Goal: Book appointment/travel/reservation

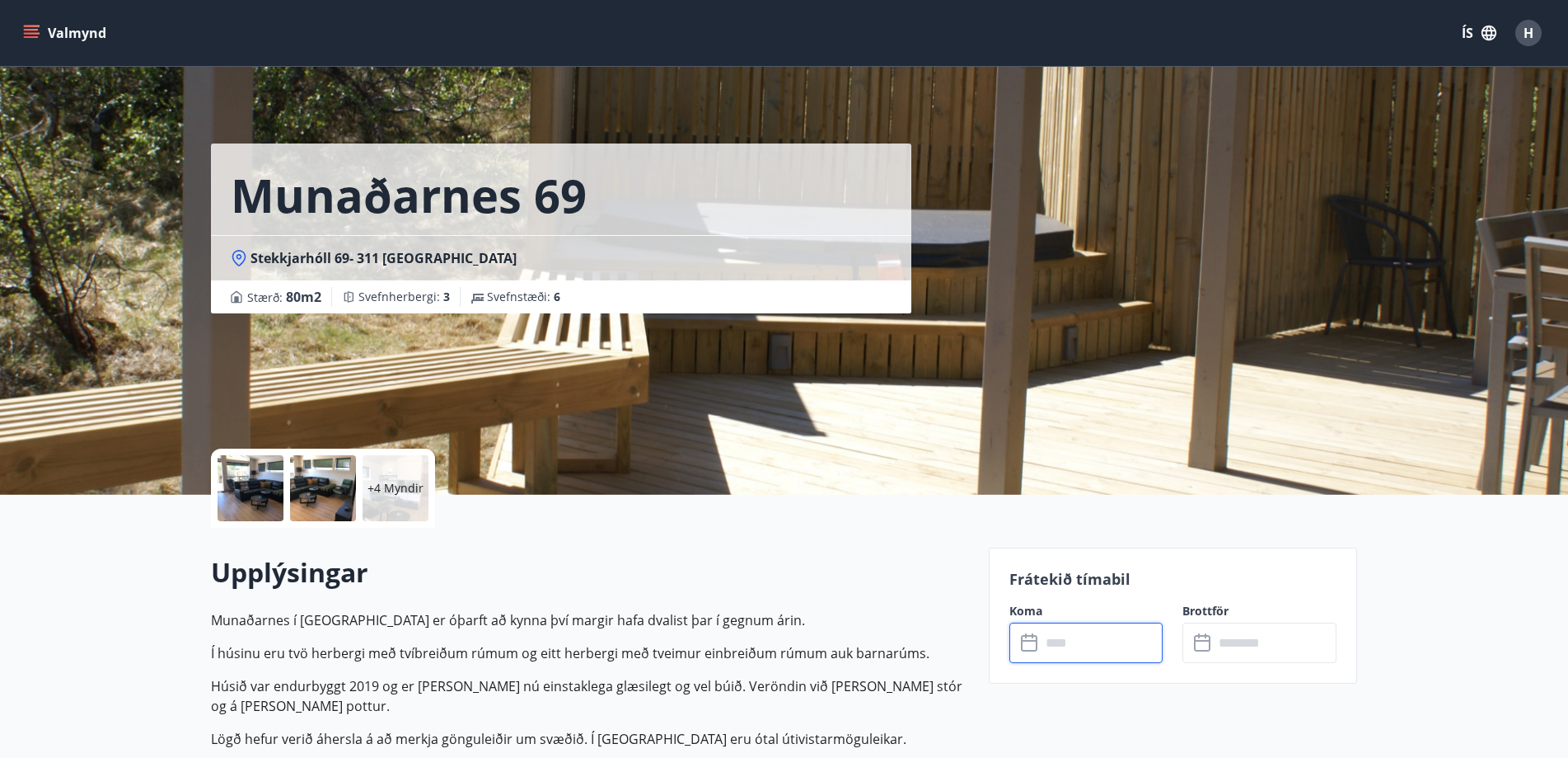
scroll to position [165, 0]
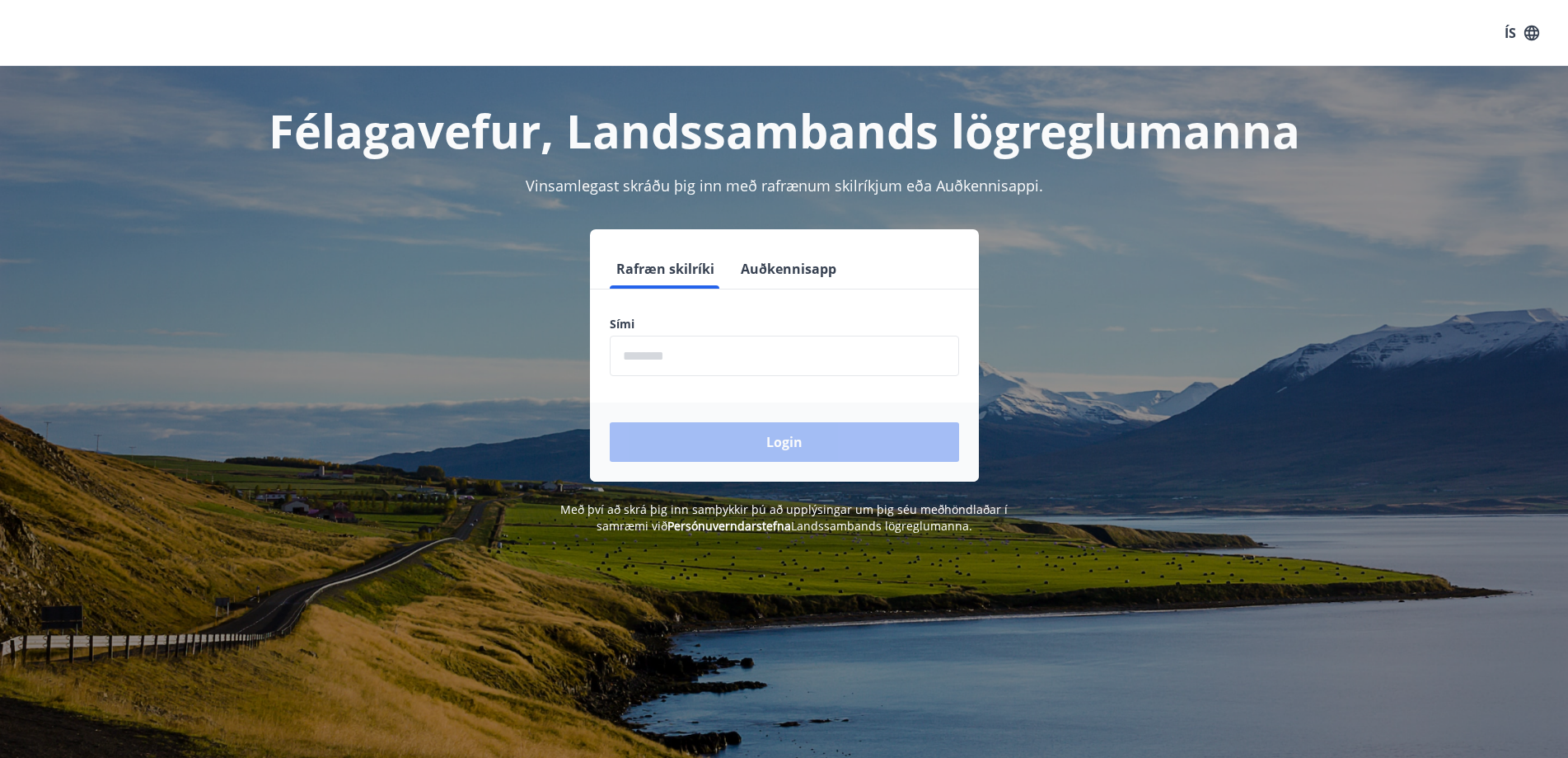
click at [808, 355] on input "phone" at bounding box center [785, 356] width 349 height 40
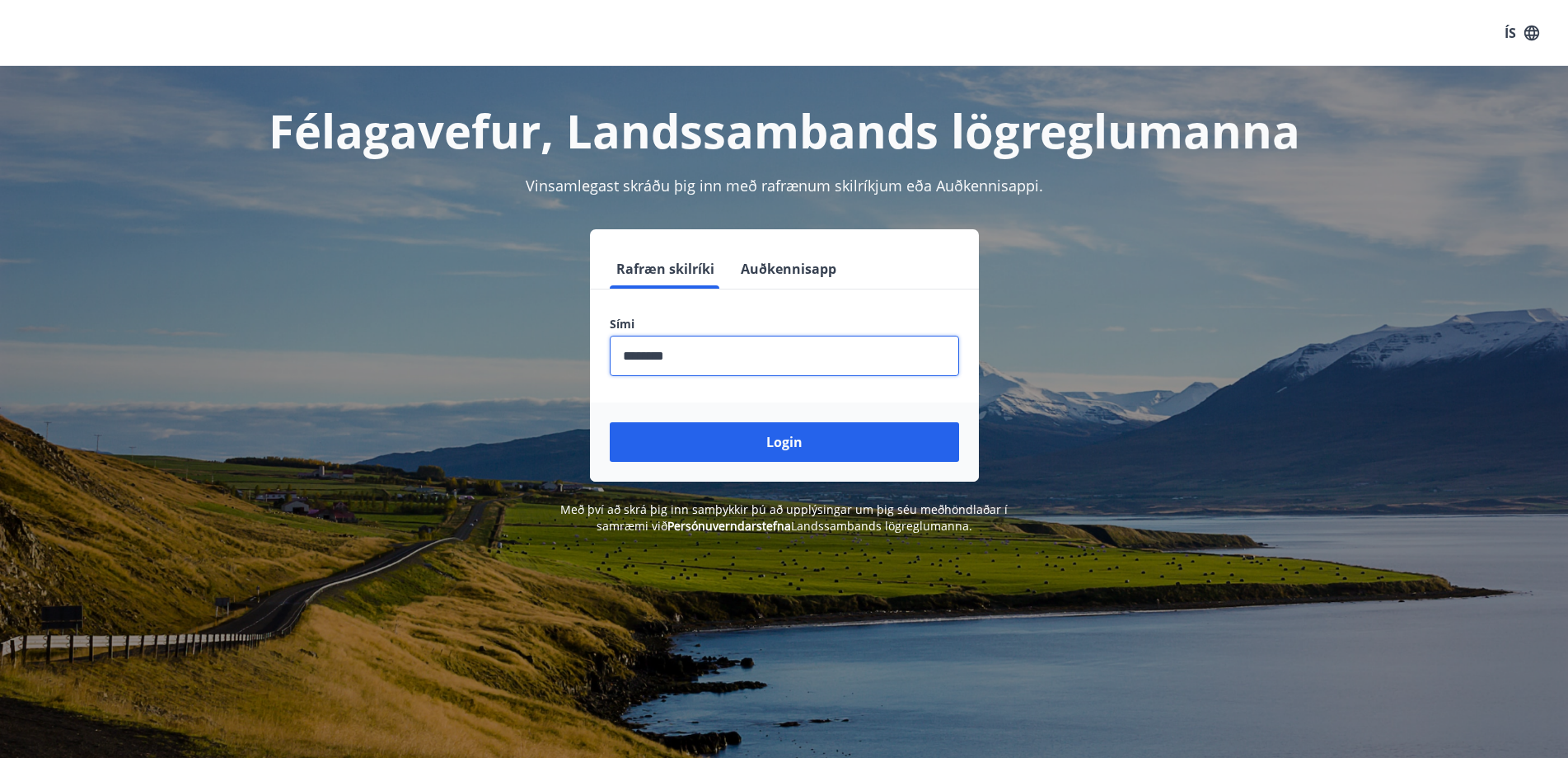
type input "********"
click at [610, 422] on button "Login" at bounding box center [785, 441] width 349 height 39
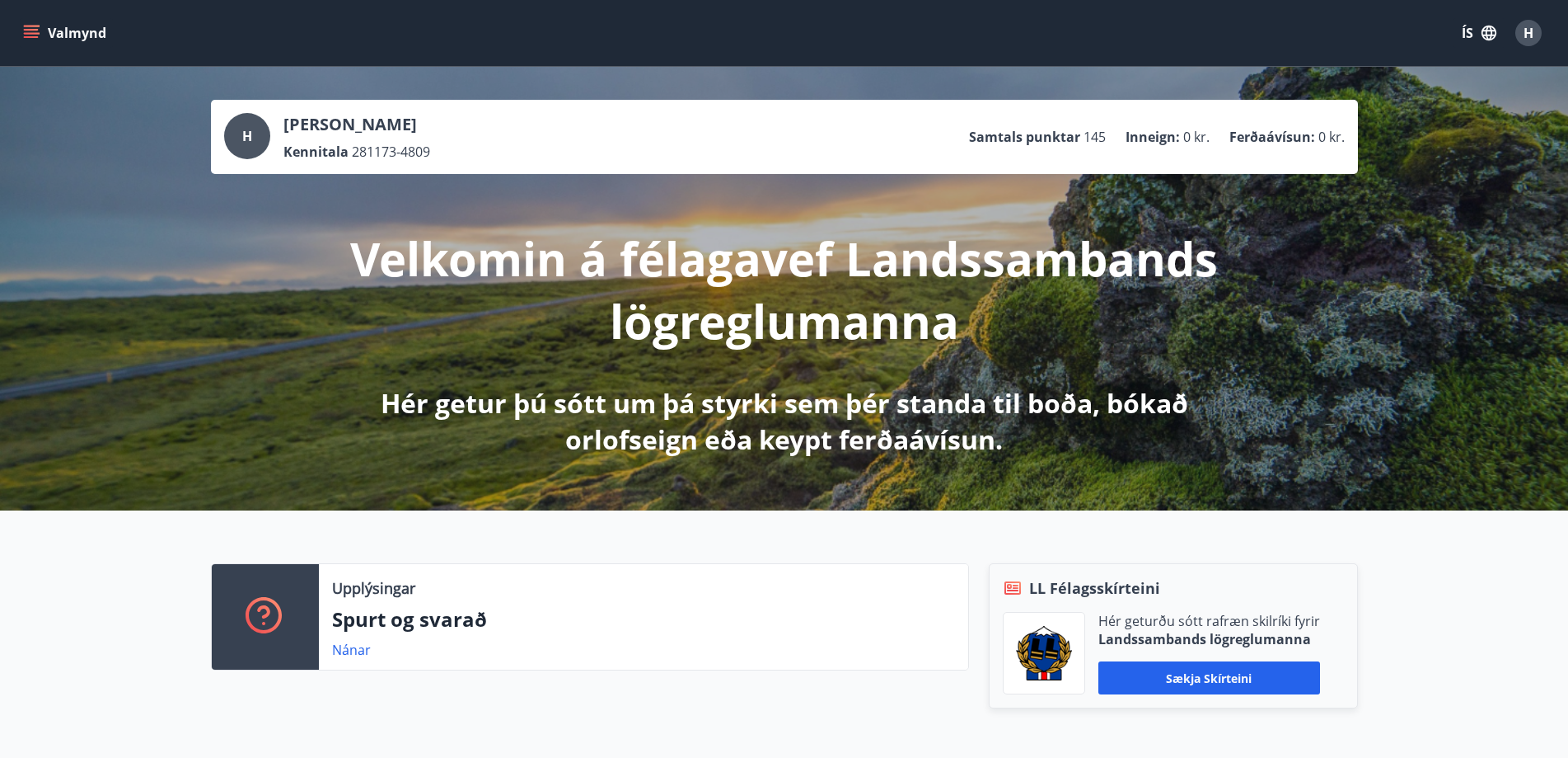
click at [32, 27] on icon "menu" at bounding box center [31, 33] width 16 height 16
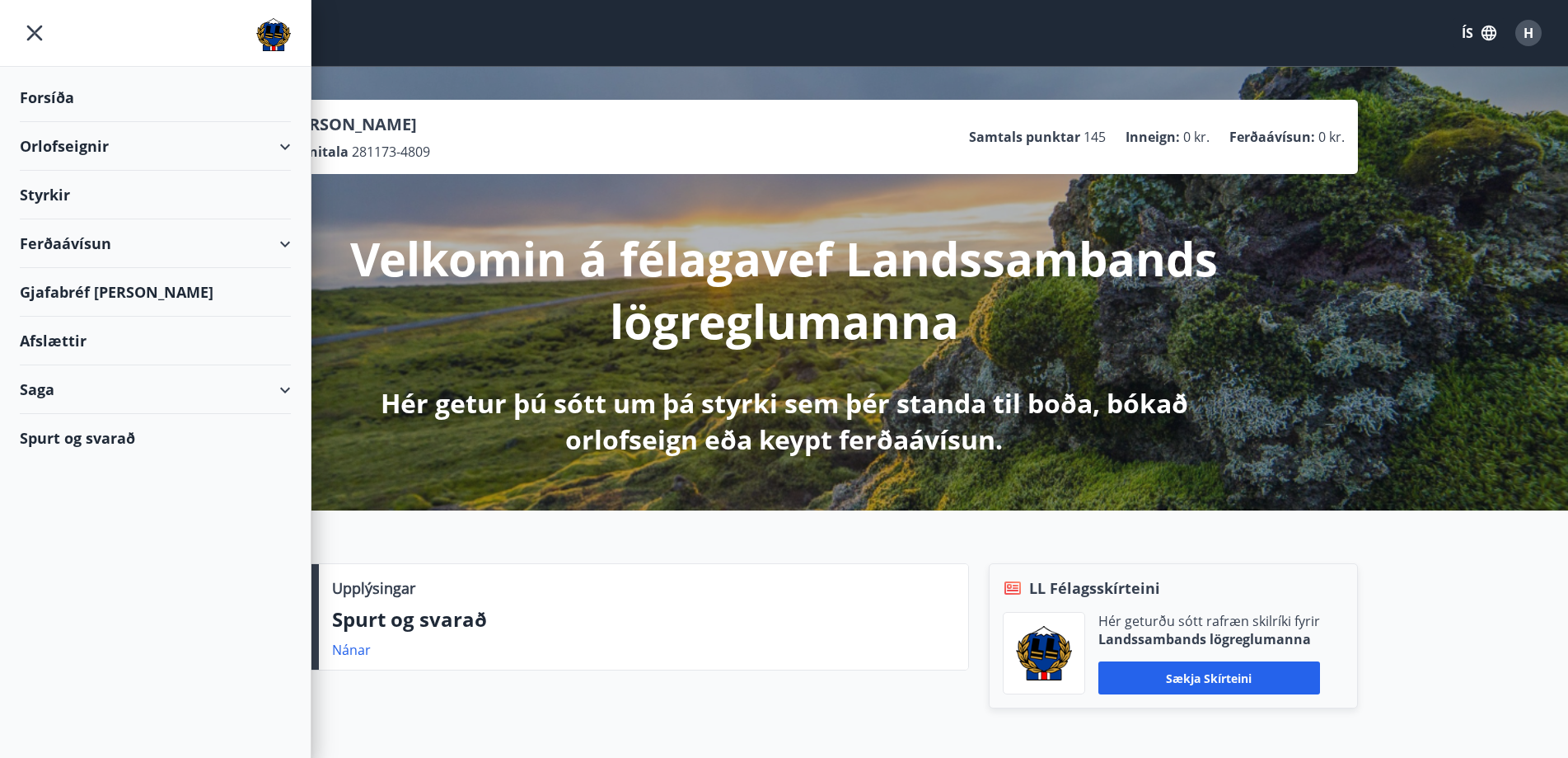
click at [75, 149] on div "Orlofseignir" at bounding box center [156, 146] width 271 height 48
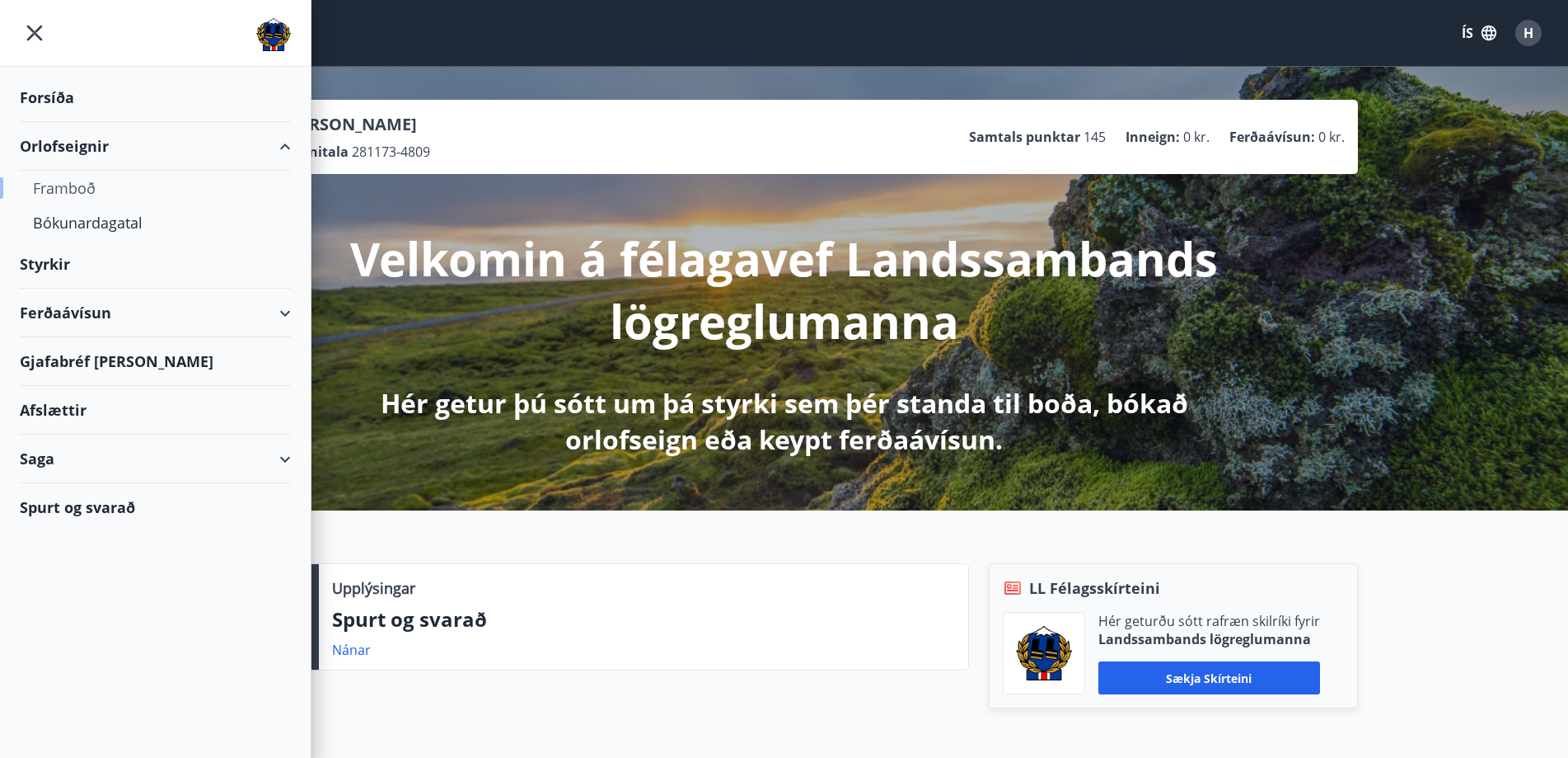
click at [72, 190] on div "Framboð" at bounding box center [155, 188] width 245 height 35
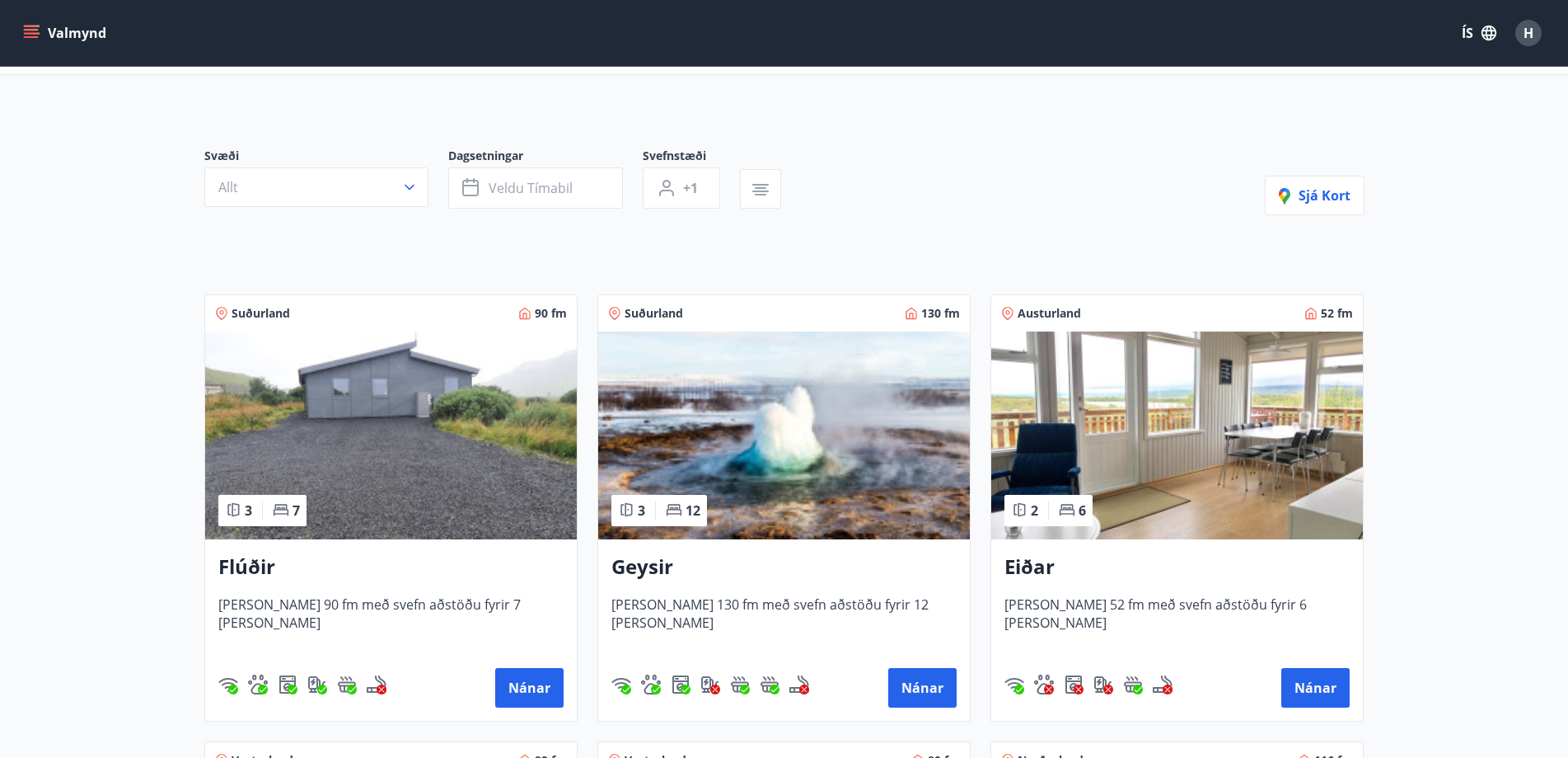
scroll to position [248, 0]
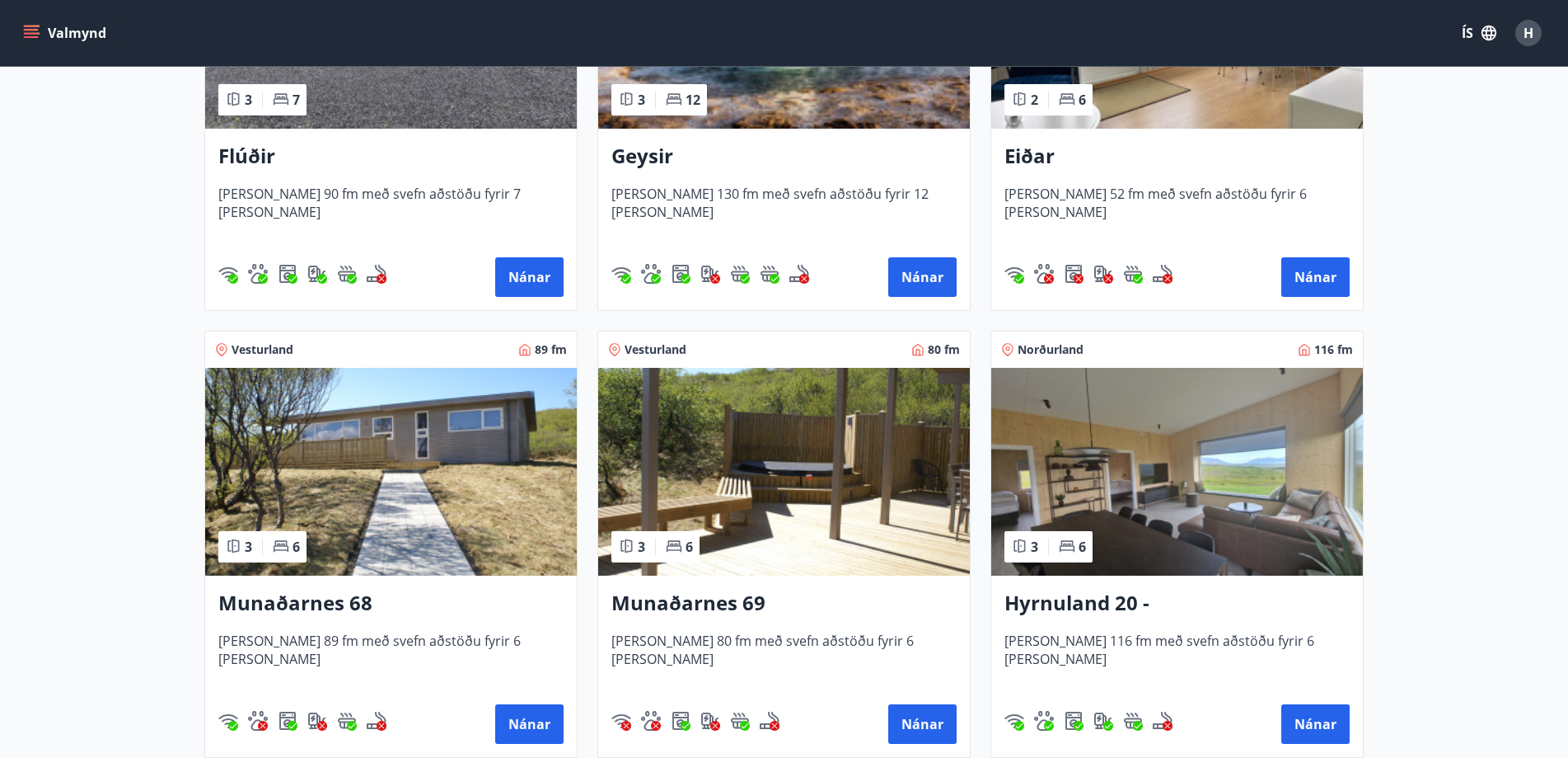
click at [1131, 510] on img at bounding box center [1177, 471] width 372 height 207
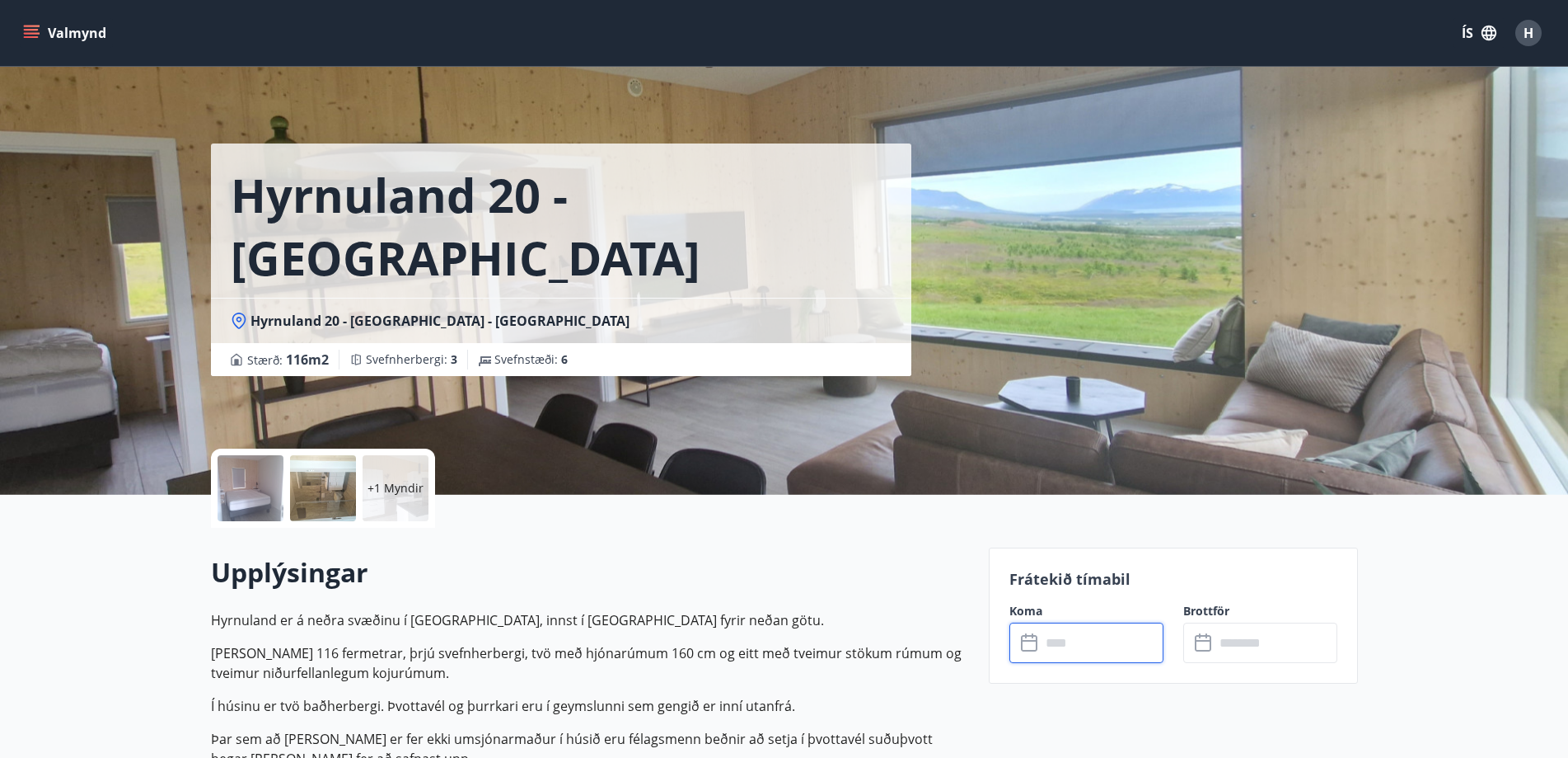
click at [1122, 642] on input "text" at bounding box center [1101, 642] width 123 height 40
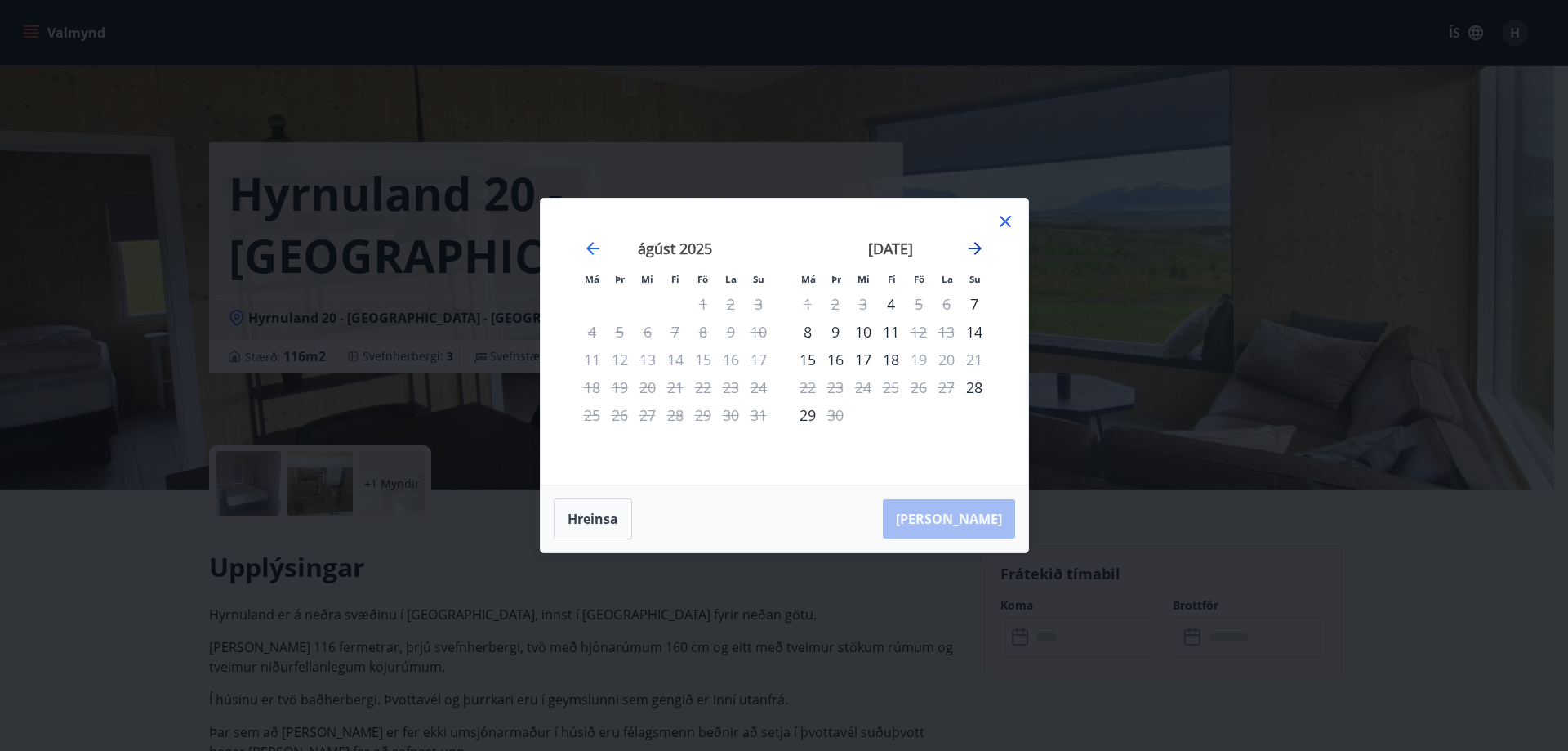
click at [978, 241] on icon "Move forward to switch to the next month." at bounding box center [975, 249] width 20 height 20
click at [975, 243] on icon "Move forward to switch to the next month." at bounding box center [975, 248] width 13 height 13
click at [1002, 218] on icon at bounding box center [1005, 221] width 12 height 12
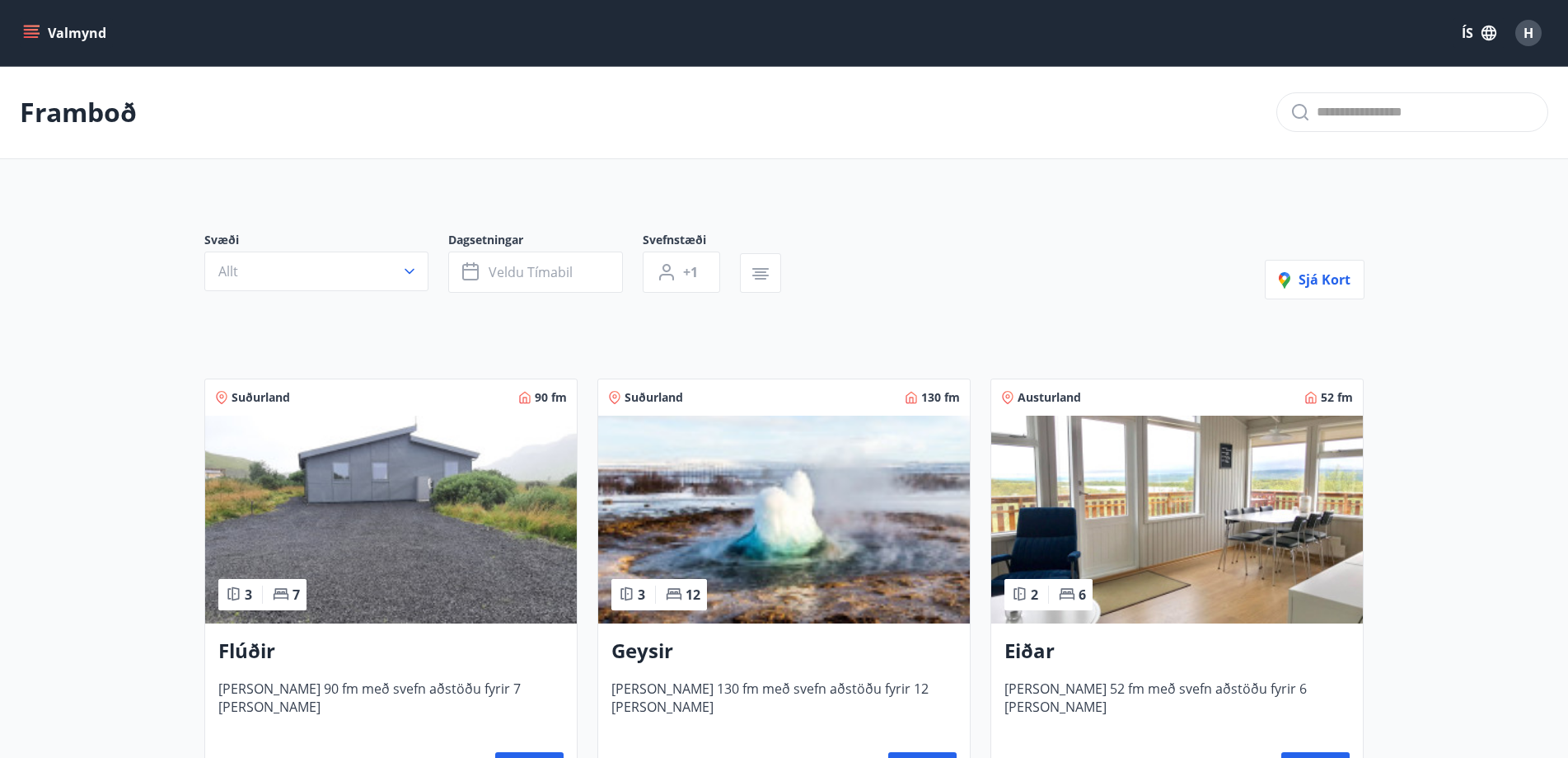
click at [742, 516] on img at bounding box center [784, 520] width 372 height 207
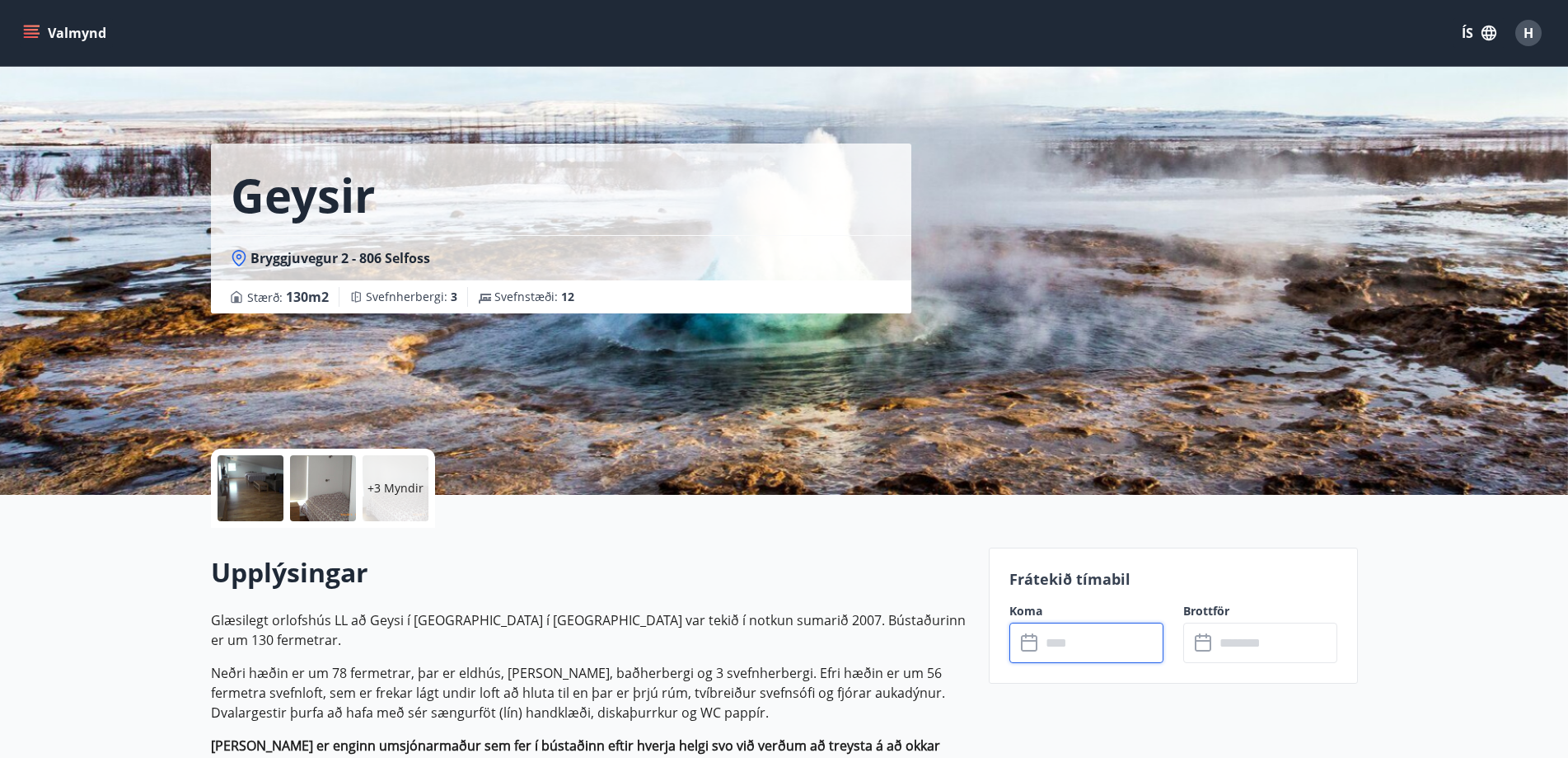
click at [1071, 644] on input "text" at bounding box center [1101, 642] width 123 height 40
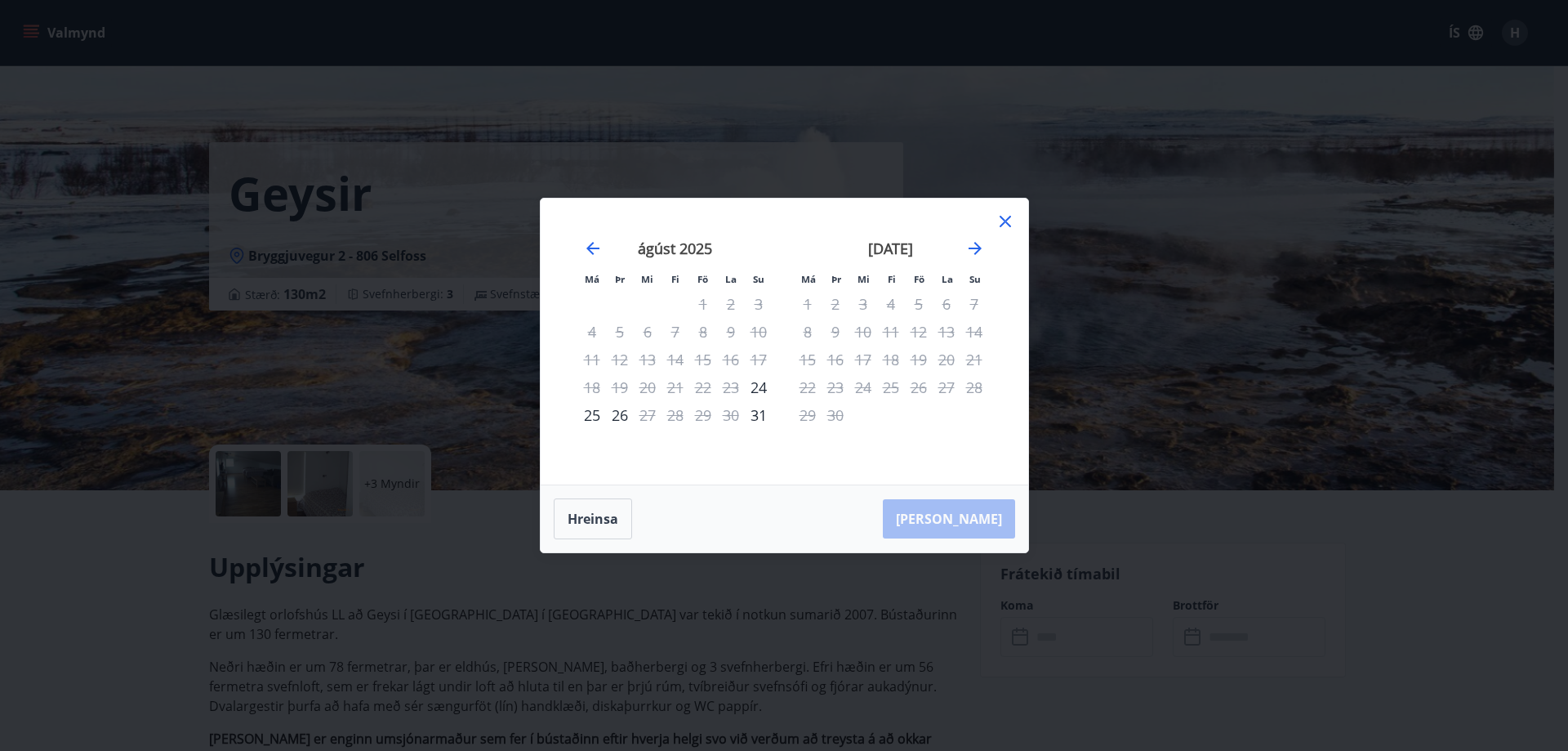
click at [1103, 384] on div "Má Þr Mi Fi Fö La Su Má Þr Mi Fi Fö La Su [DATE] 1 2 3 4 5 6 7 8 9 10 11 12 13 …" at bounding box center [784, 375] width 1568 height 751
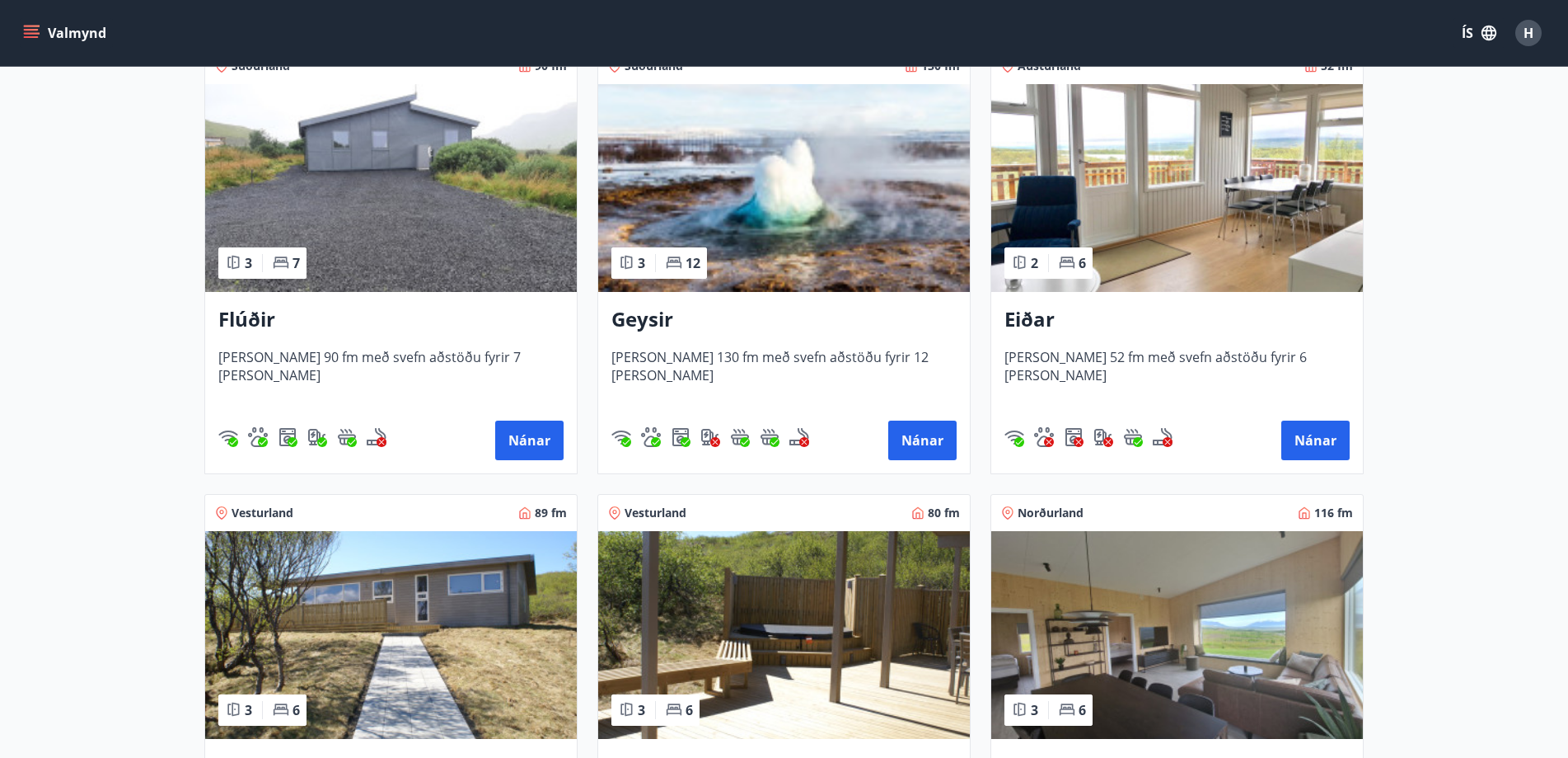
scroll to position [495, 0]
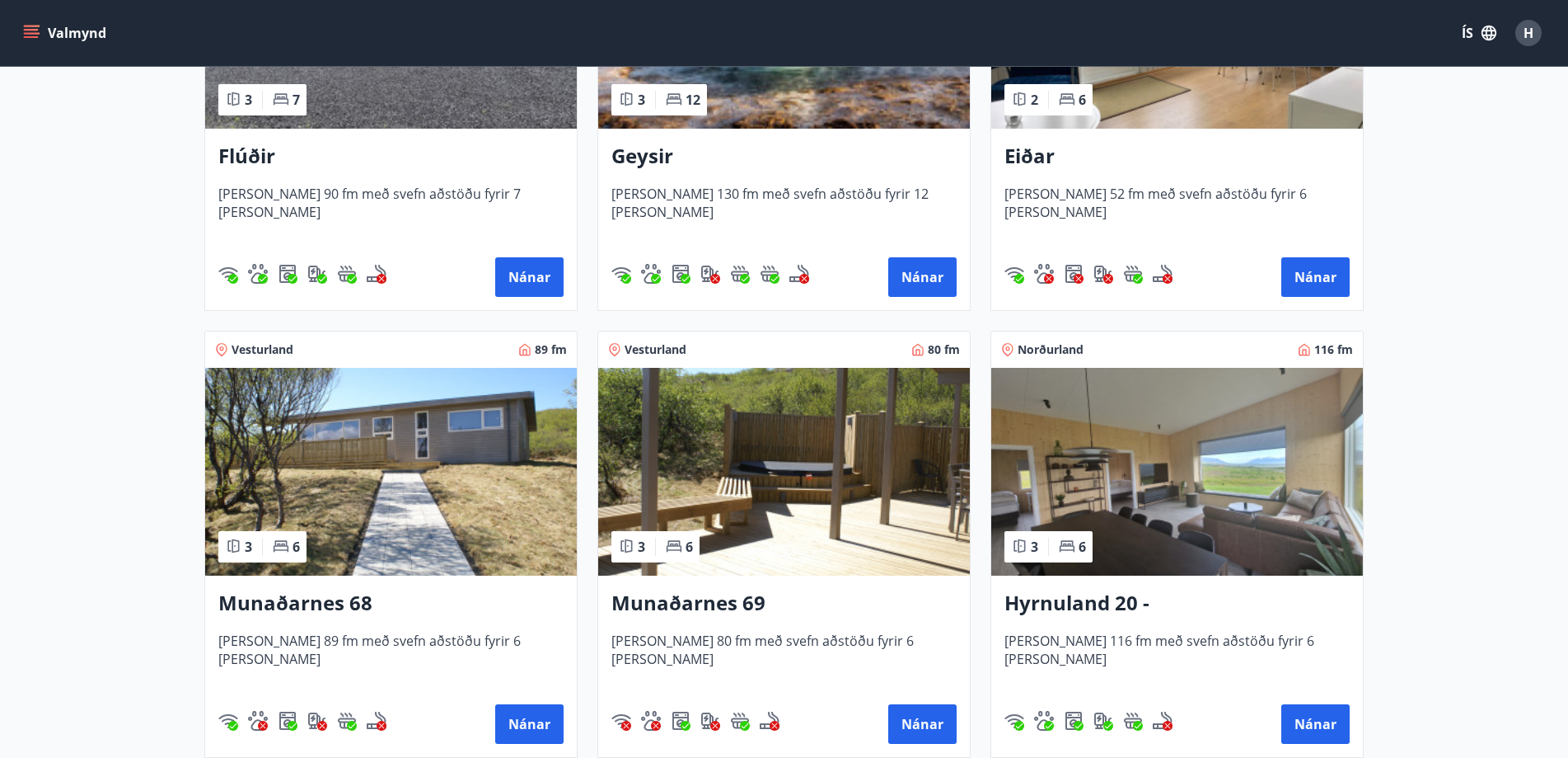
click at [429, 520] on img at bounding box center [391, 471] width 372 height 207
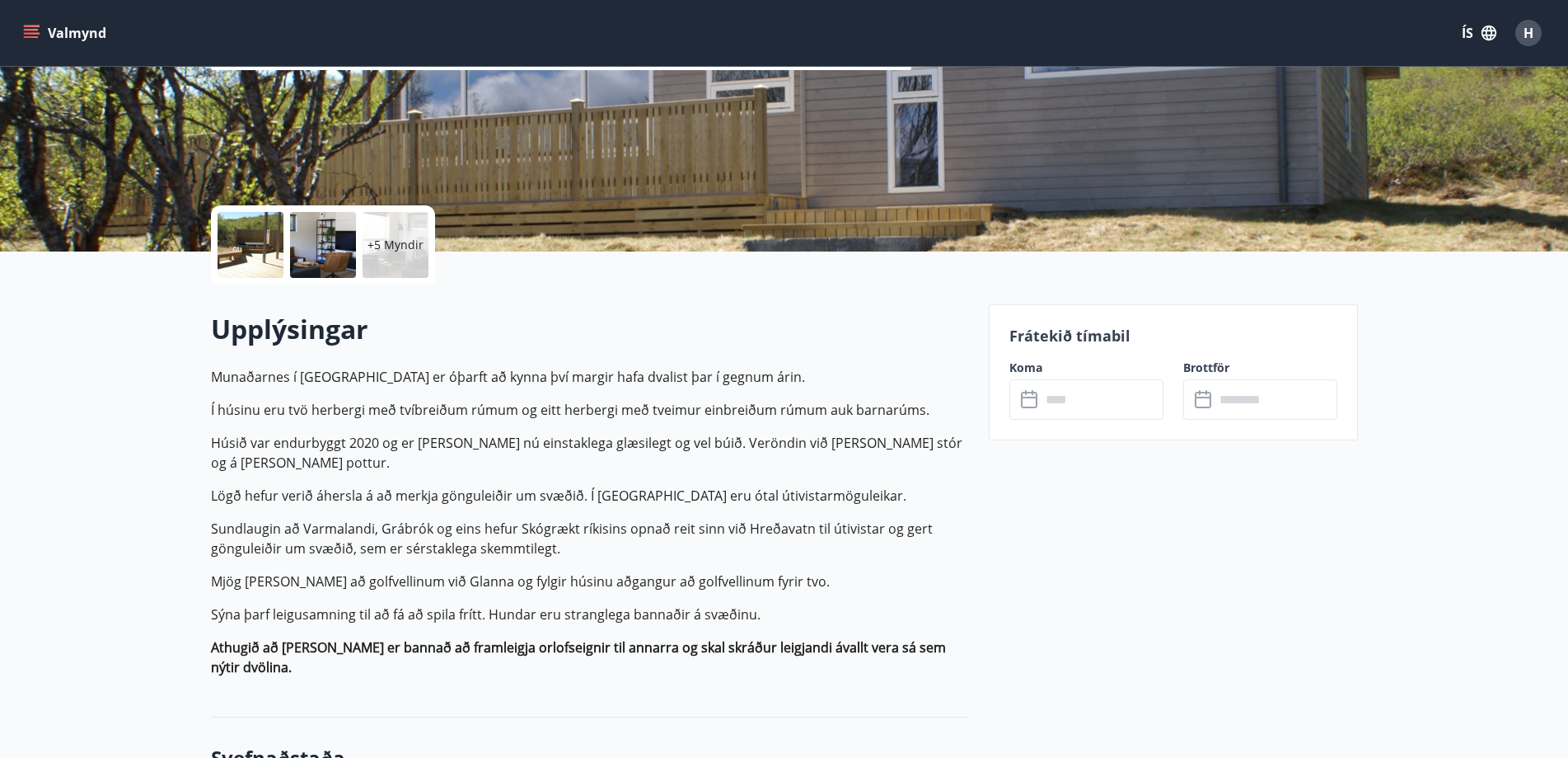
scroll to position [248, 0]
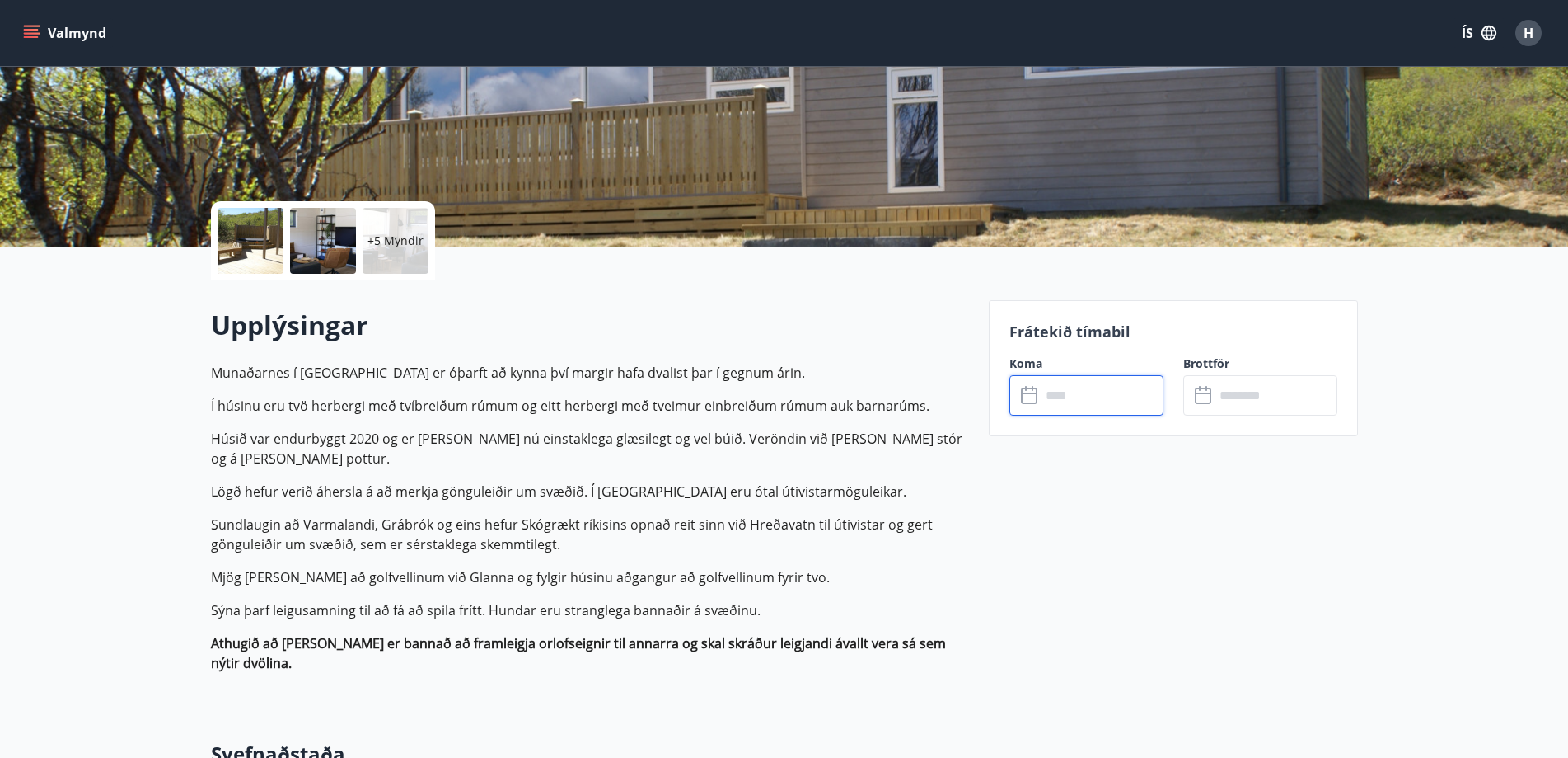
click at [1101, 413] on input "text" at bounding box center [1101, 395] width 123 height 40
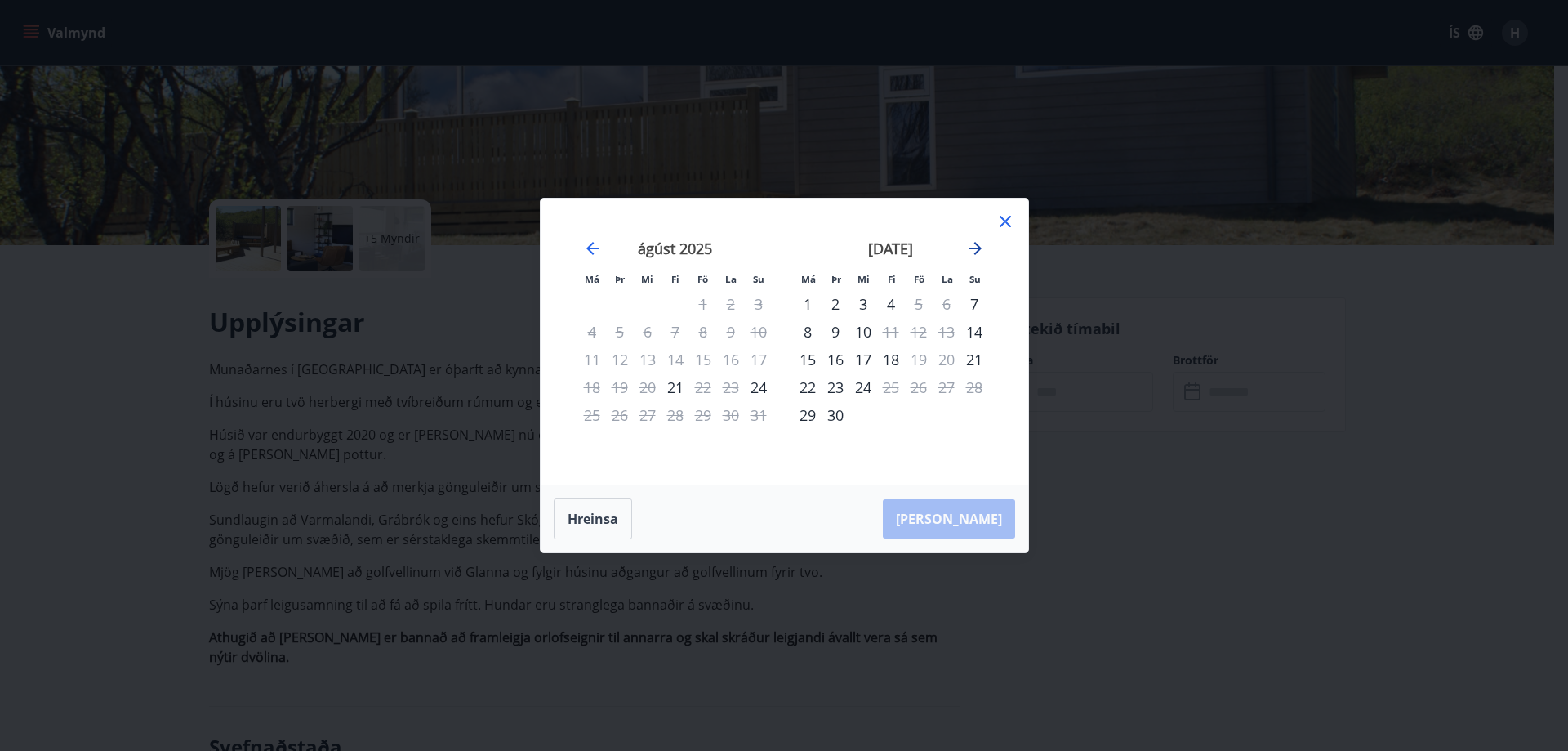
click at [975, 247] on icon "Move forward to switch to the next month." at bounding box center [975, 249] width 20 height 20
click at [1004, 222] on icon at bounding box center [1005, 221] width 12 height 12
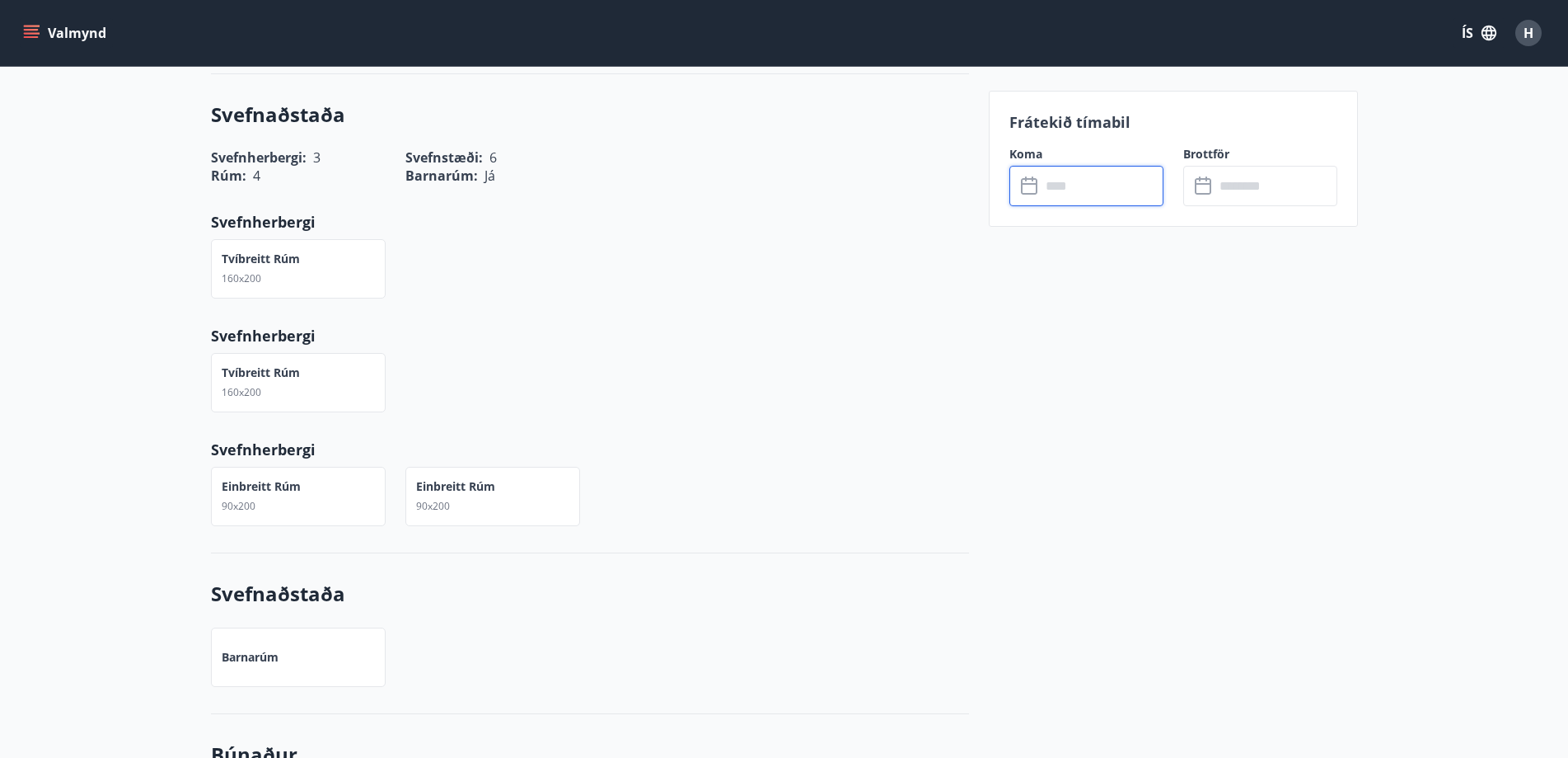
scroll to position [907, 0]
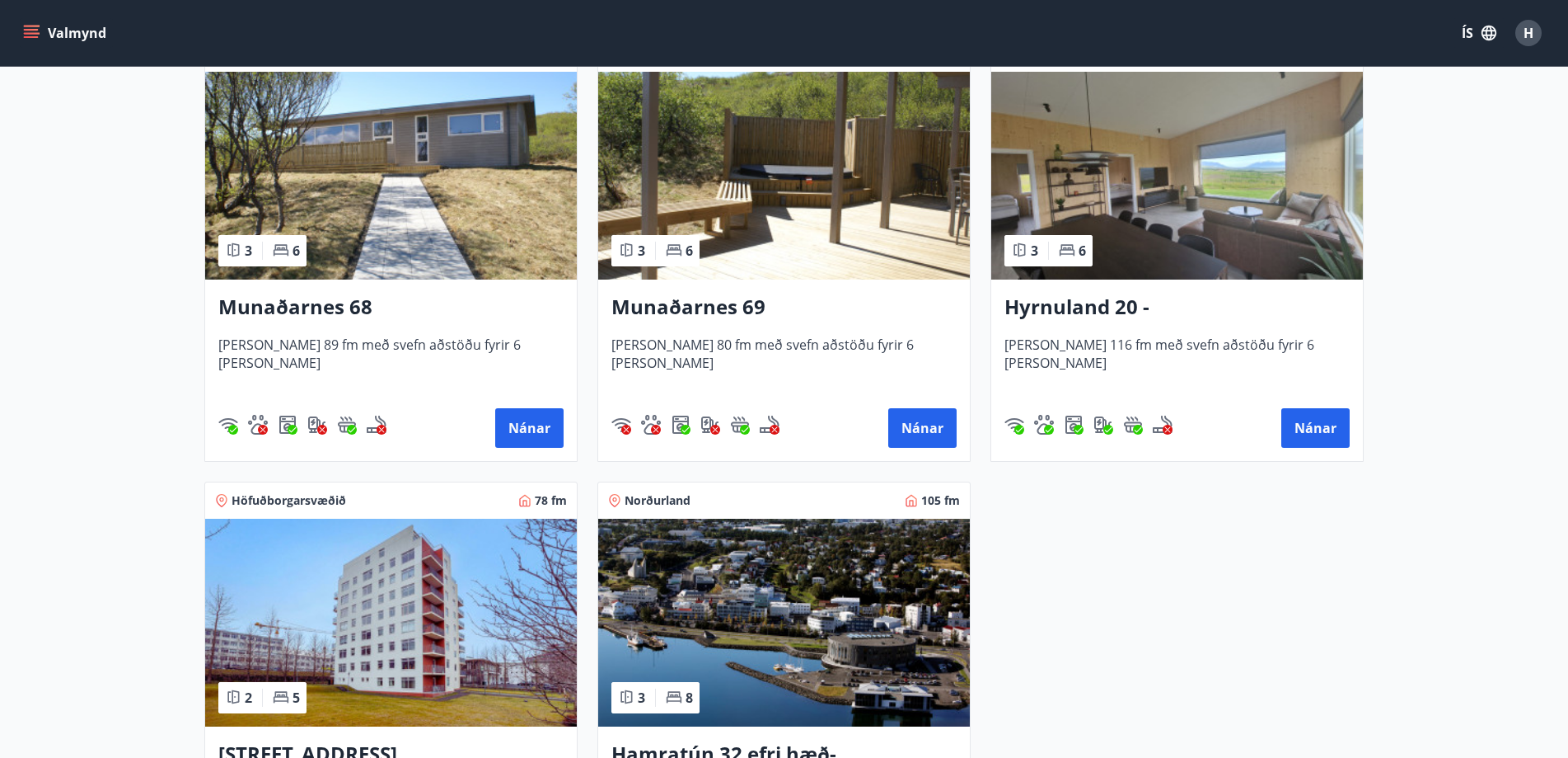
scroll to position [989, 0]
